Goal: Information Seeking & Learning: Learn about a topic

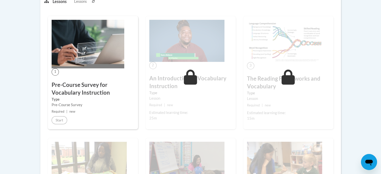
scroll to position [93, 0]
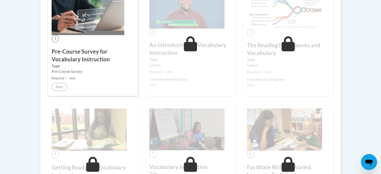
scroll to position [169, 0]
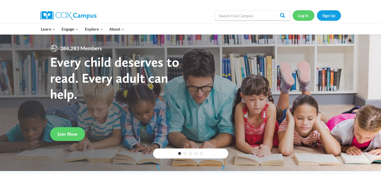
click at [303, 16] on link "Log In" at bounding box center [303, 15] width 22 height 10
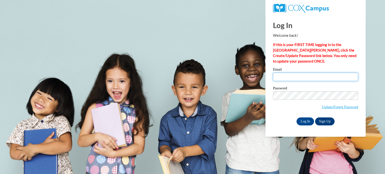
click at [313, 78] on input "Email" at bounding box center [315, 77] width 85 height 9
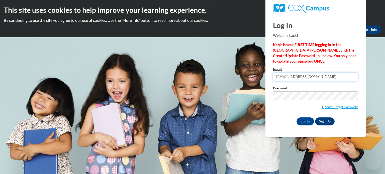
type input "dorain.shields@gcpsk12.org"
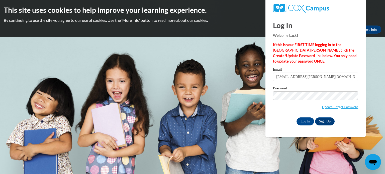
drag, startPoint x: 282, startPoint y: 117, endPoint x: 289, endPoint y: 116, distance: 7.1
click at [282, 117] on div "Email dorain.shields@gcpsk12.org Password Update/Forgot Password Log In Sign Up…" at bounding box center [315, 97] width 85 height 58
click at [308, 123] on input "Log In" at bounding box center [305, 121] width 18 height 8
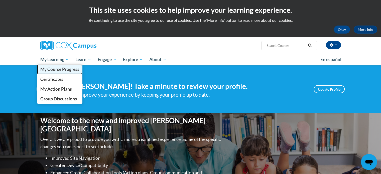
click at [58, 69] on span "My Course Progress" at bounding box center [59, 69] width 39 height 5
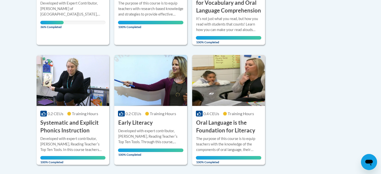
scroll to position [150, 0]
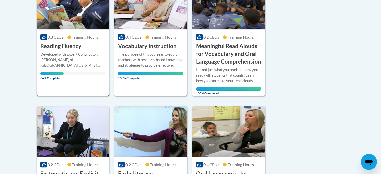
click at [78, 65] on div "Developed with Expert Contributor, Dr. [PERSON_NAME] of [GEOGRAPHIC_DATA][US_ST…" at bounding box center [72, 60] width 65 height 17
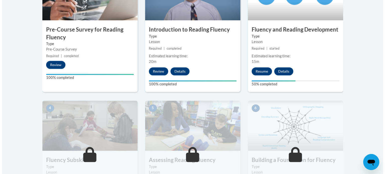
scroll to position [225, 0]
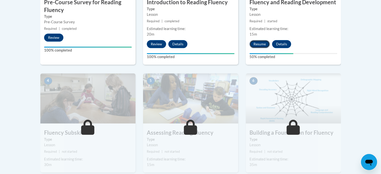
click at [261, 44] on button "Resume" at bounding box center [259, 44] width 20 height 8
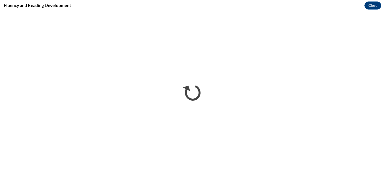
scroll to position [0, 0]
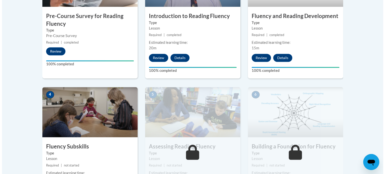
scroll to position [275, 0]
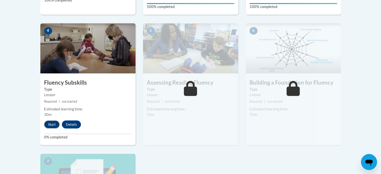
click at [48, 123] on button "Start" at bounding box center [52, 124] width 16 height 8
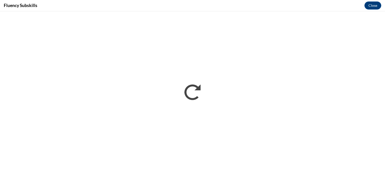
scroll to position [0, 0]
